Goal: Task Accomplishment & Management: Use online tool/utility

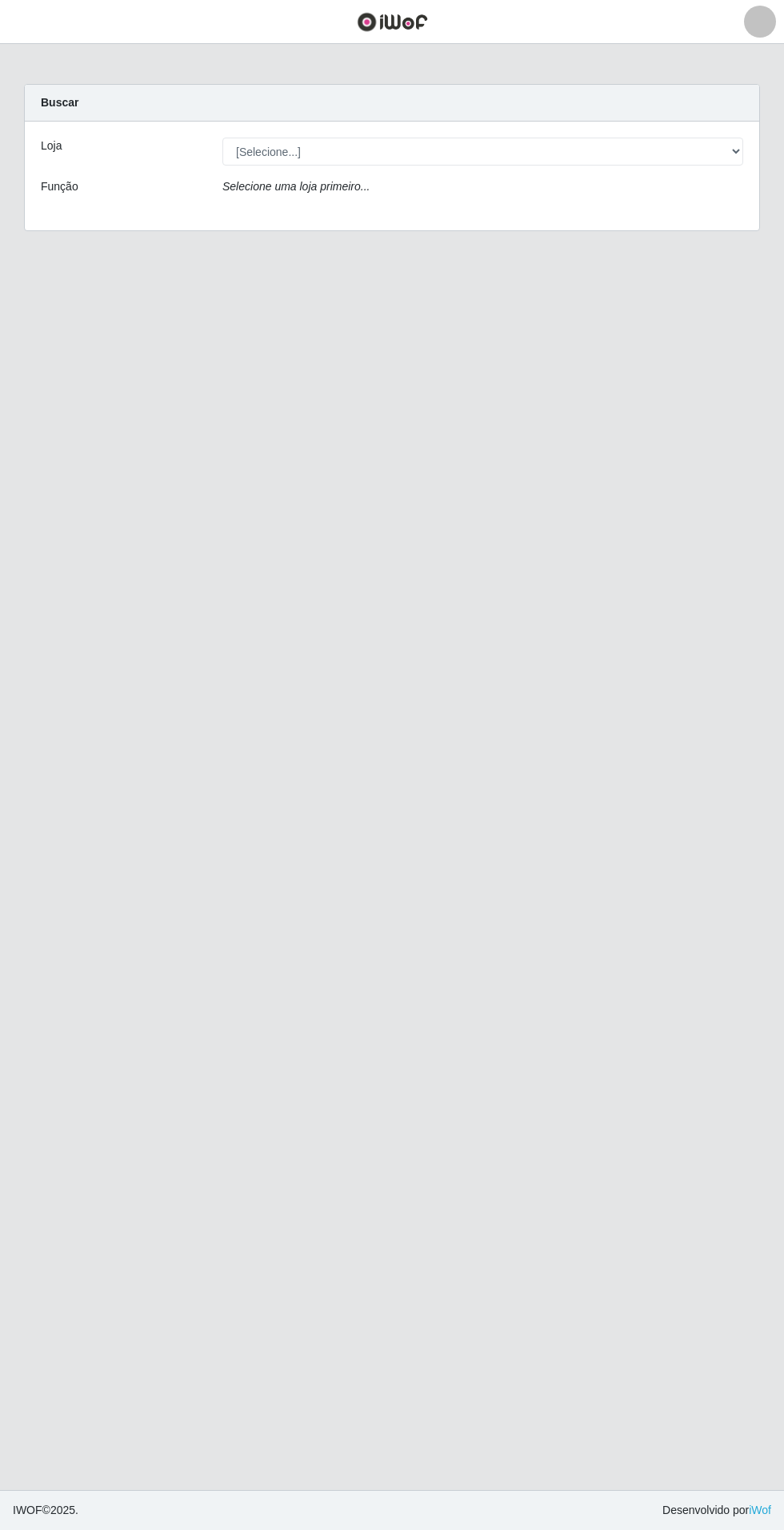
click at [711, 167] on div "Loja [Selecione...] Atacado Vem - Loja 31 [GEOGRAPHIC_DATA] Função Selecione um…" at bounding box center [392, 176] width 734 height 109
click at [697, 153] on select "[Selecione...] Atacado Vem - Loja 31 [GEOGRAPHIC_DATA]" at bounding box center [483, 151] width 521 height 28
select select "437"
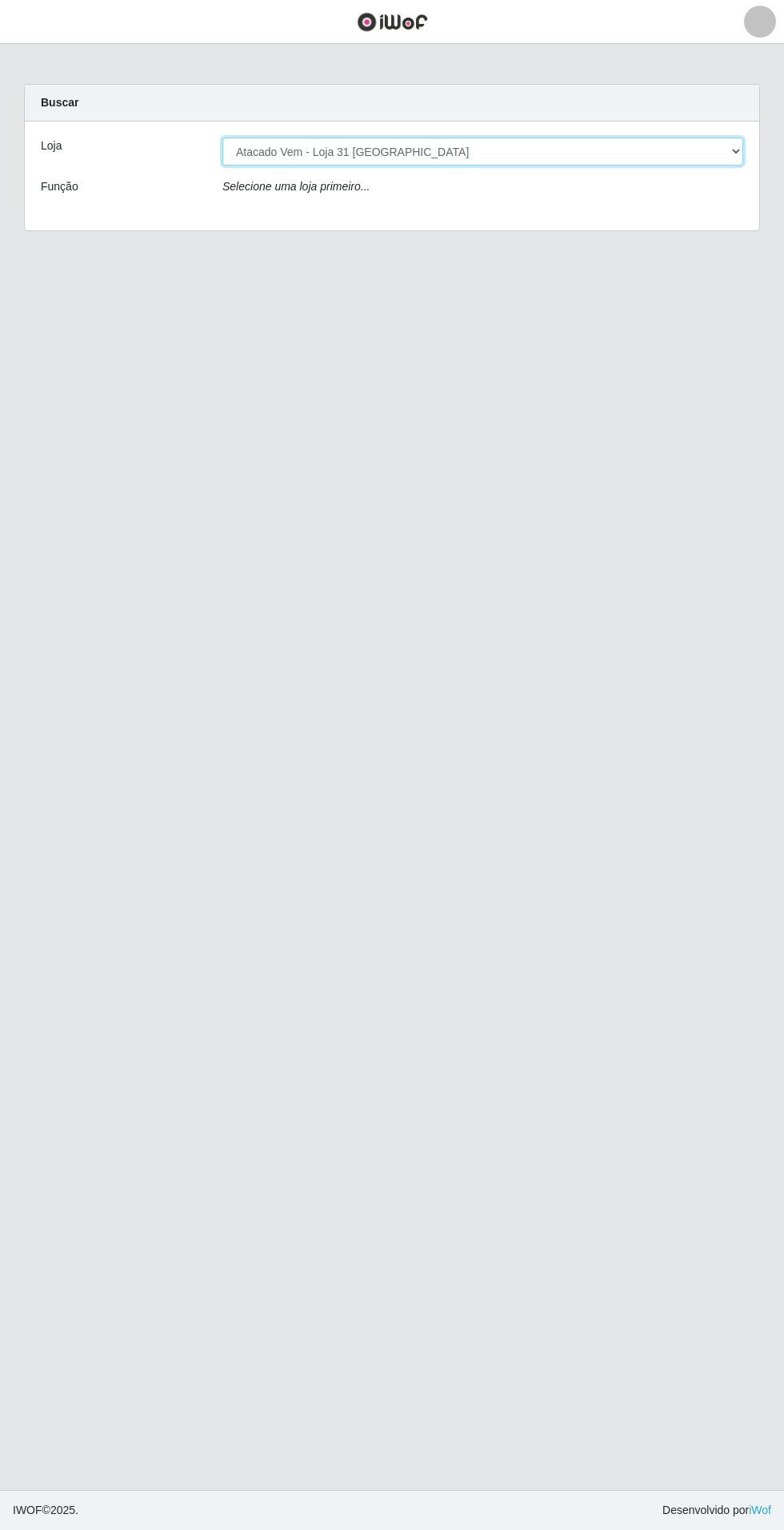
click at [222, 138] on select "[Selecione...] Atacado Vem - Loja 31 [GEOGRAPHIC_DATA]" at bounding box center [483, 151] width 521 height 28
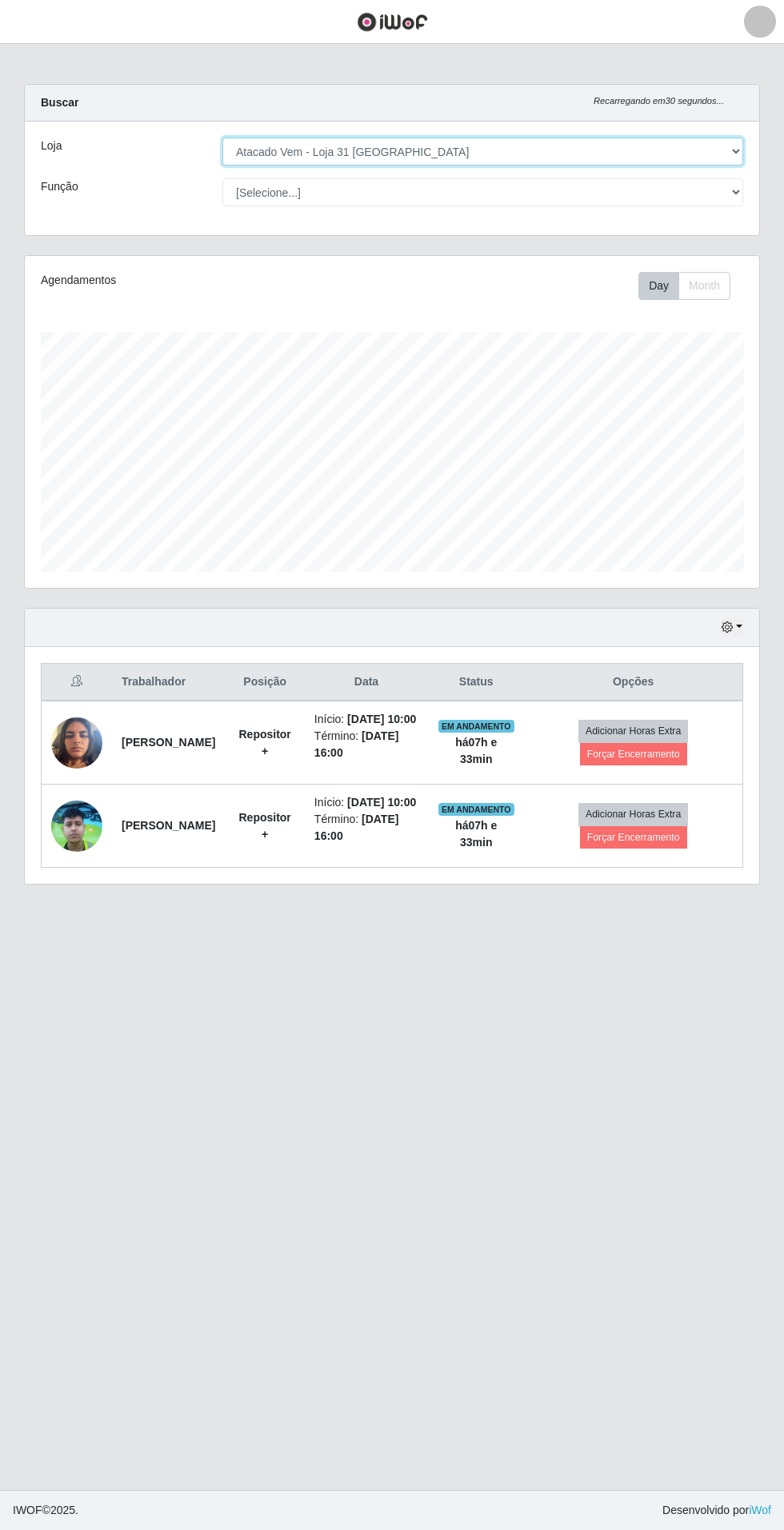
scroll to position [331, 734]
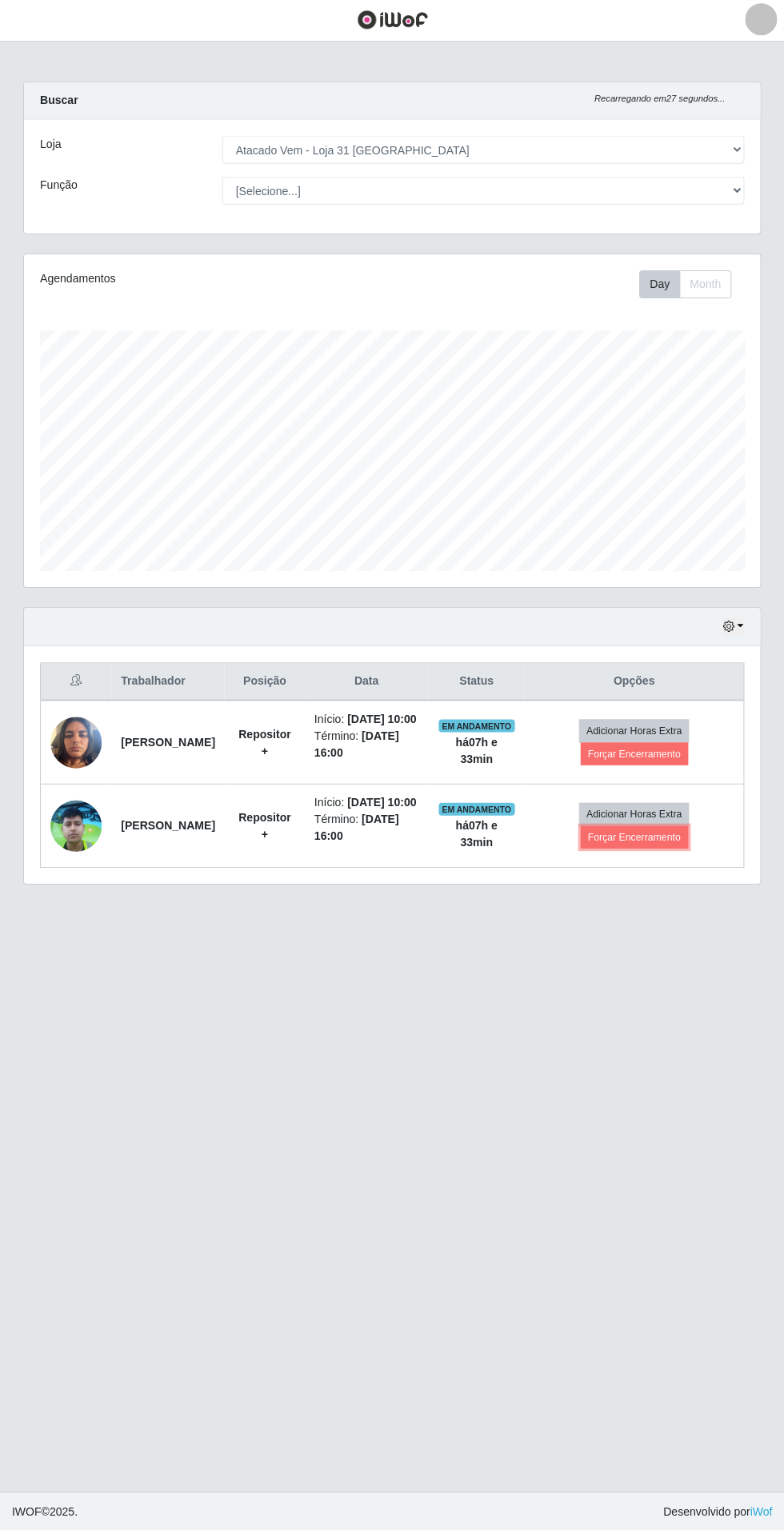
click at [644, 848] on button "Forçar Encerramento" at bounding box center [633, 837] width 107 height 22
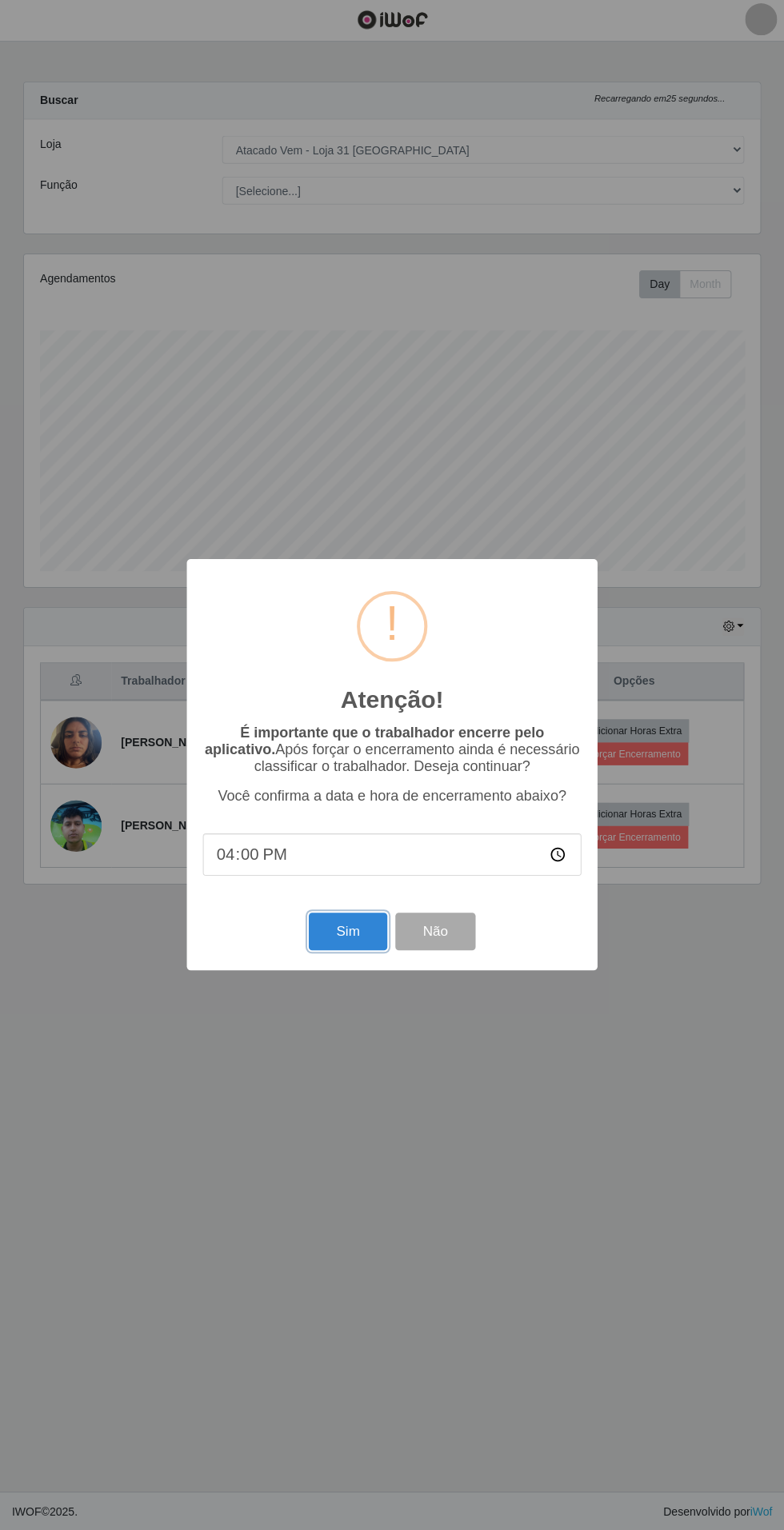
click at [333, 940] on button "Sim" at bounding box center [348, 931] width 78 height 37
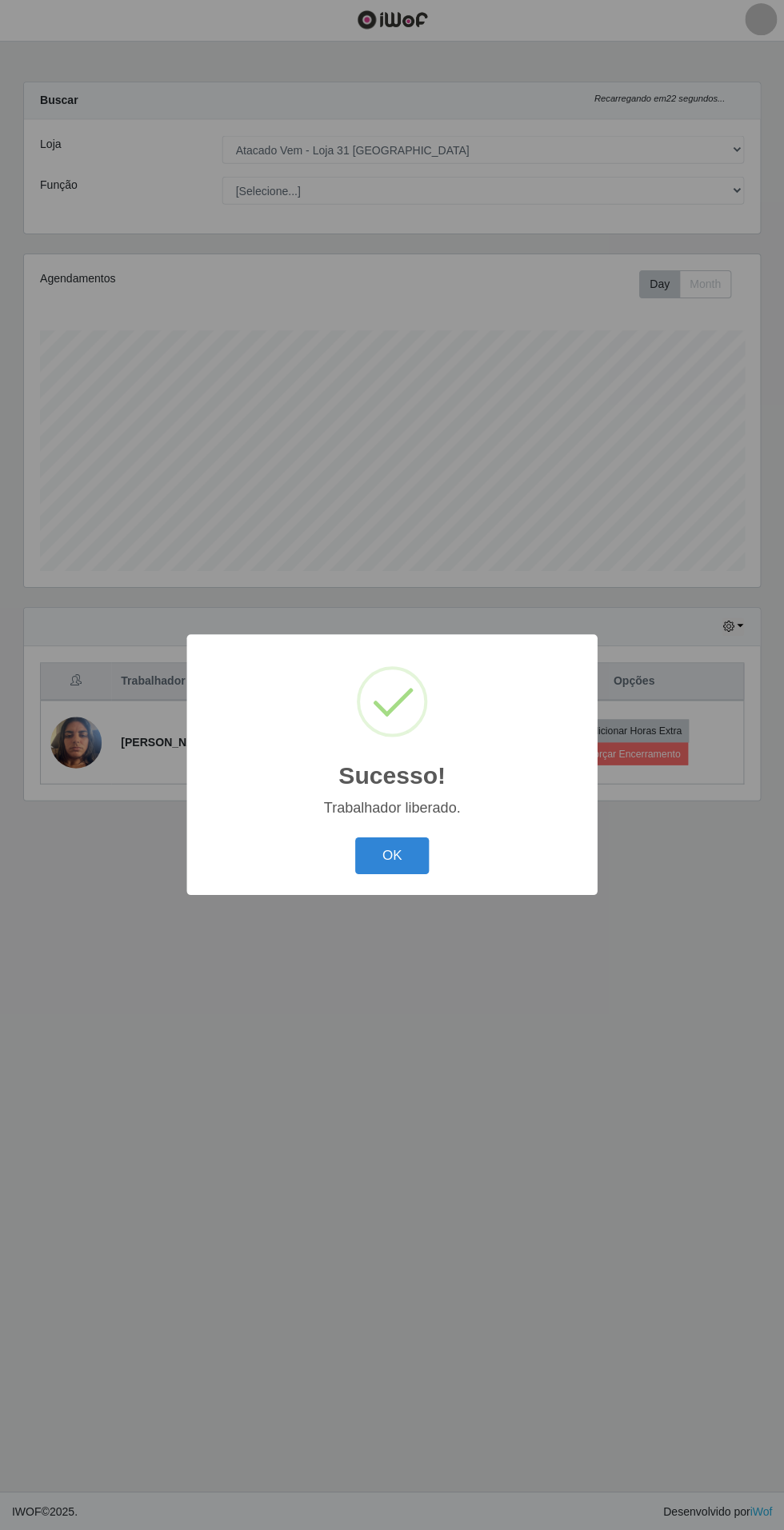
click at [391, 856] on button "OK" at bounding box center [392, 856] width 74 height 37
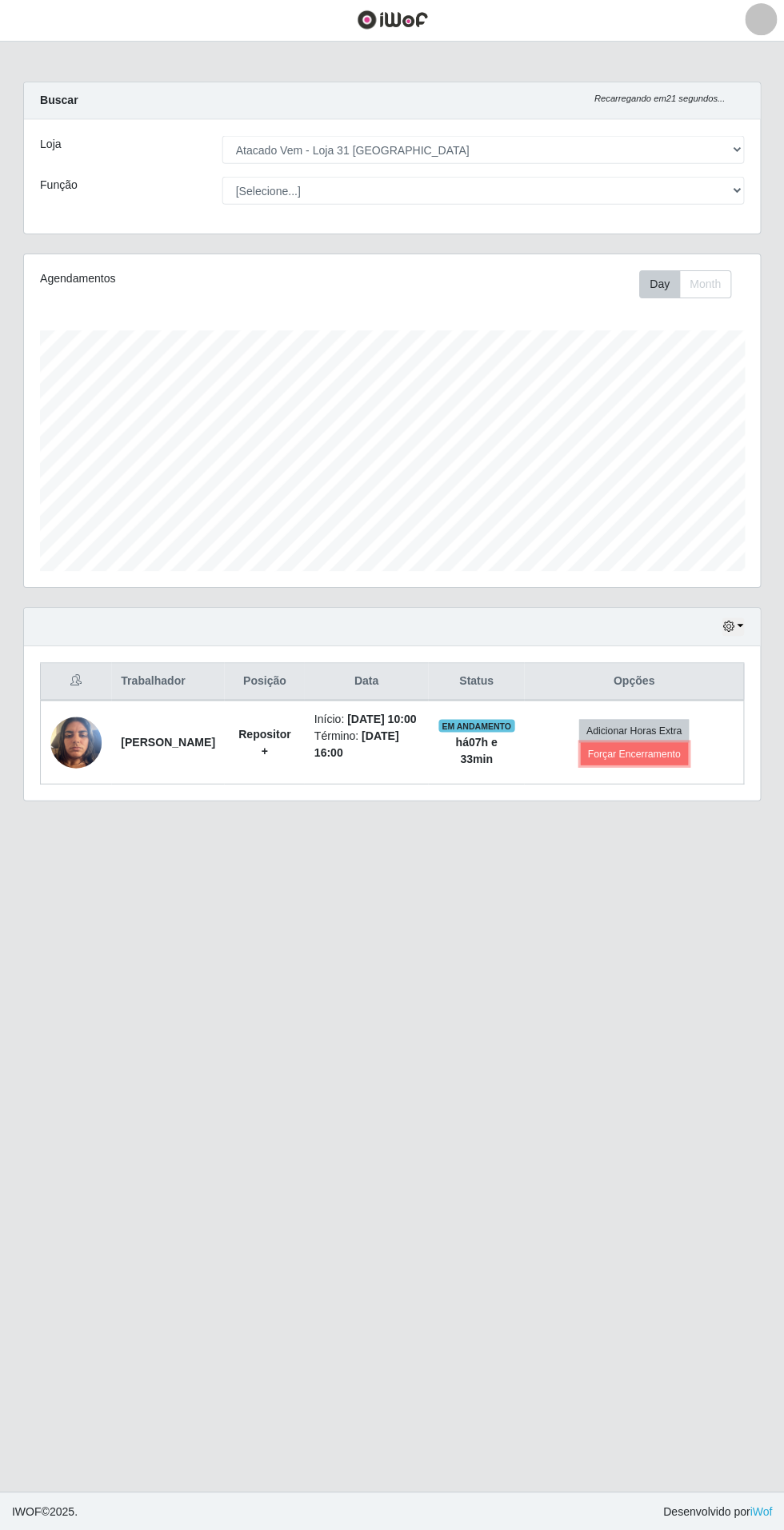
click at [671, 759] on button "Forçar Encerramento" at bounding box center [633, 754] width 107 height 22
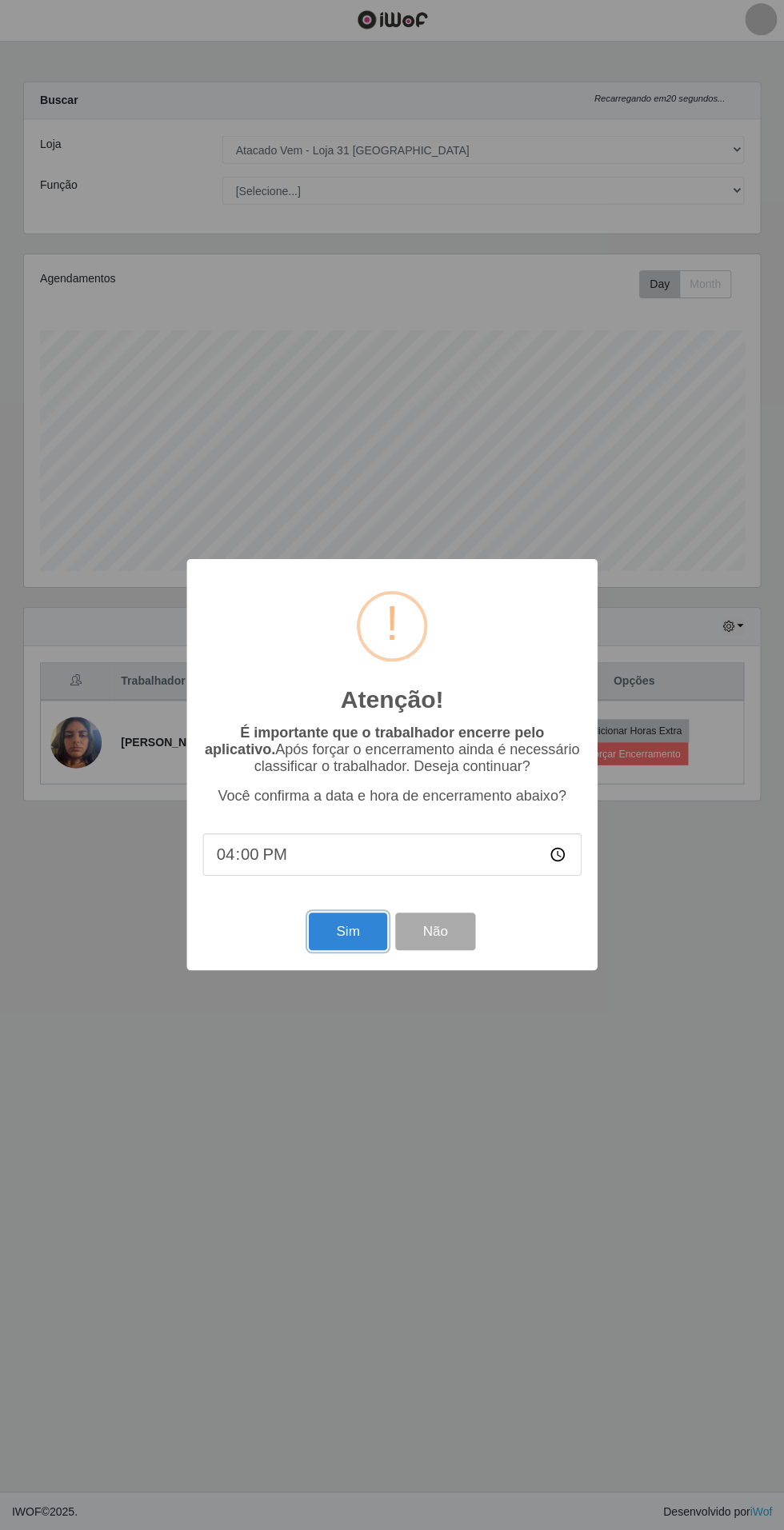
click at [331, 946] on button "Sim" at bounding box center [348, 931] width 78 height 37
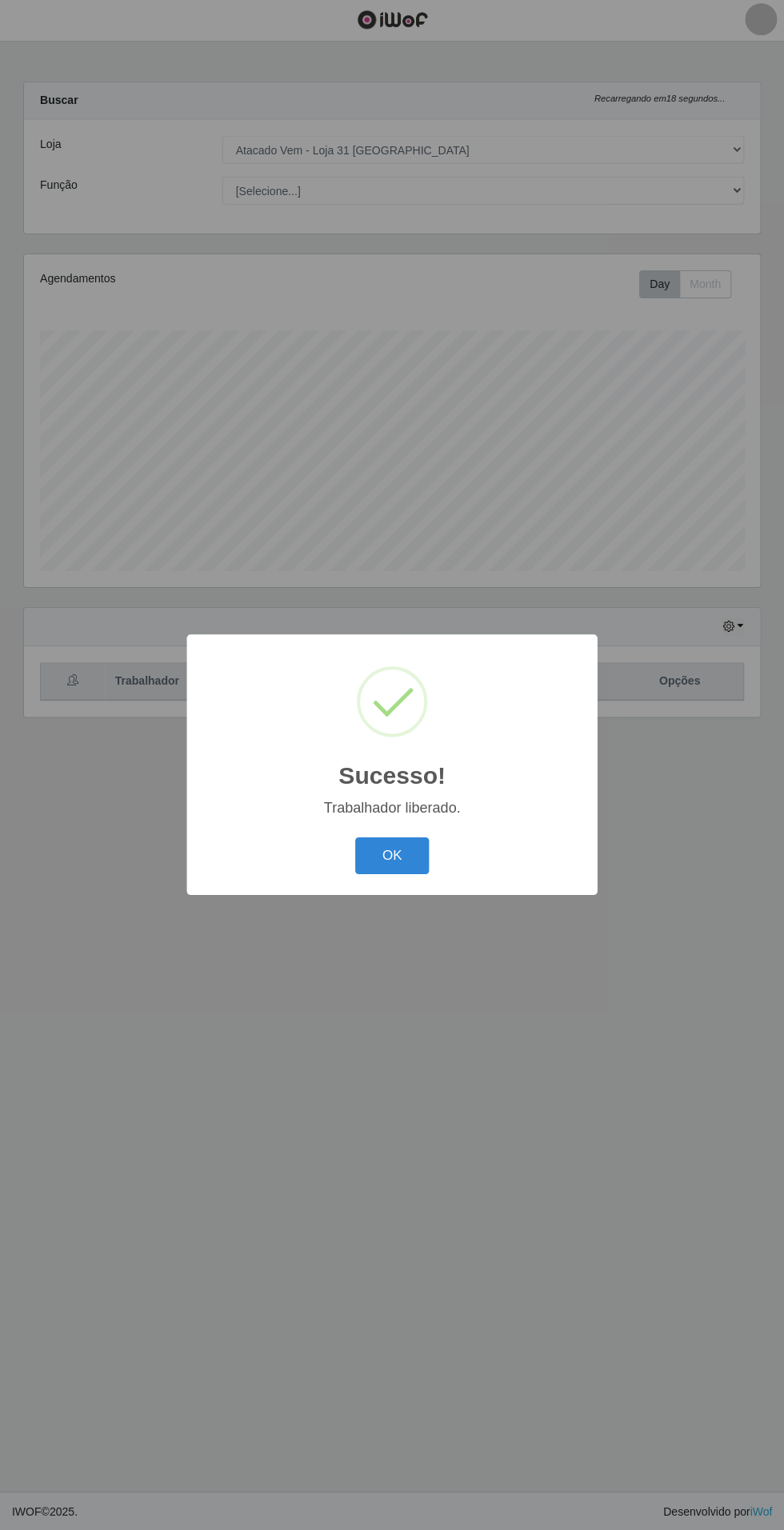
click at [391, 855] on button "OK" at bounding box center [392, 856] width 74 height 37
